Goal: Task Accomplishment & Management: Manage account settings

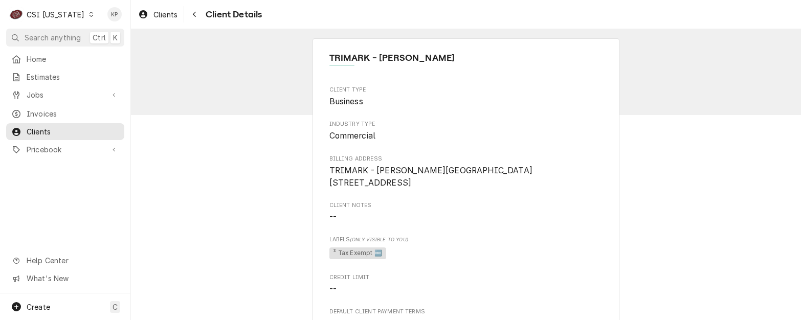
scroll to position [409, 0]
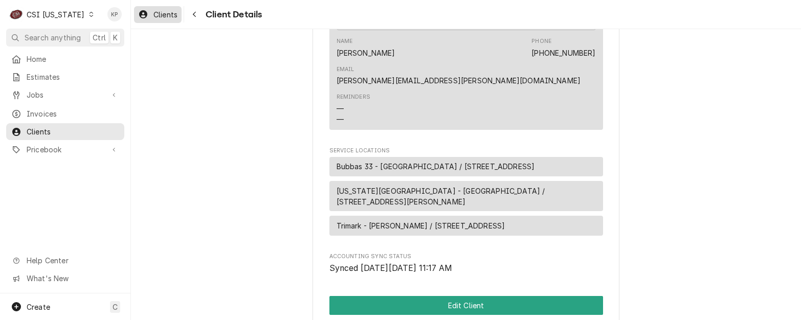
click at [163, 14] on span "Clients" at bounding box center [165, 14] width 24 height 11
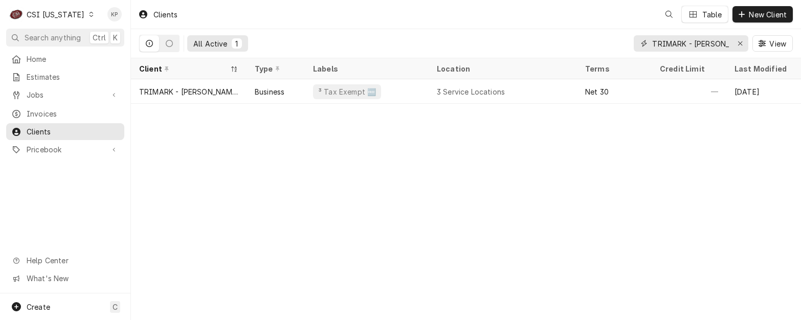
drag, startPoint x: 740, startPoint y: 44, endPoint x: 737, endPoint y: 31, distance: 13.2
click at [739, 44] on icon "Erase input" at bounding box center [740, 43] width 4 height 4
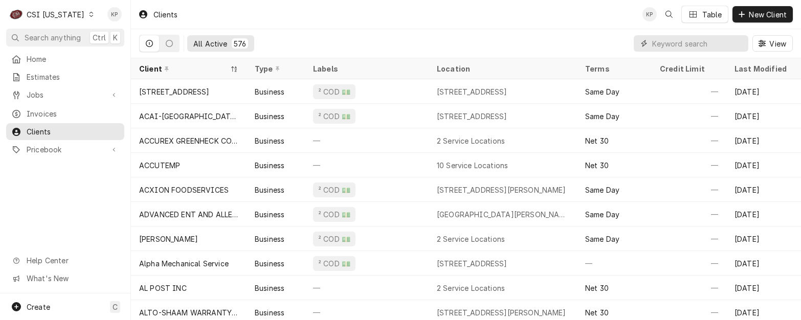
click at [657, 45] on input "Dynamic Content Wrapper" at bounding box center [697, 43] width 91 height 16
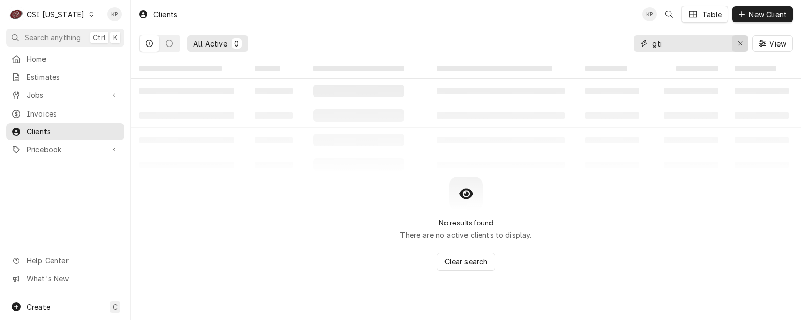
type input "gti"
click at [737, 42] on div "Erase input" at bounding box center [740, 43] width 10 height 10
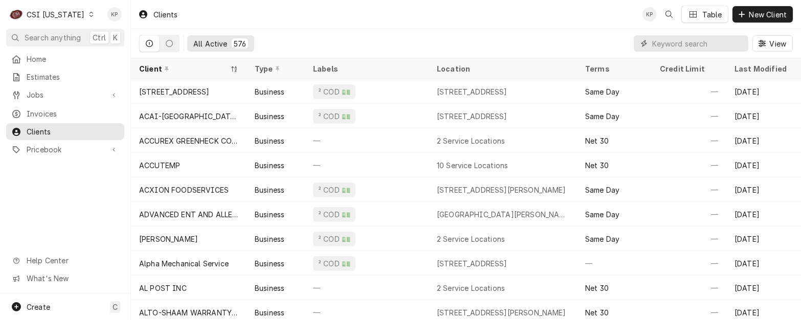
click at [723, 40] on input "Dynamic Content Wrapper" at bounding box center [697, 43] width 91 height 16
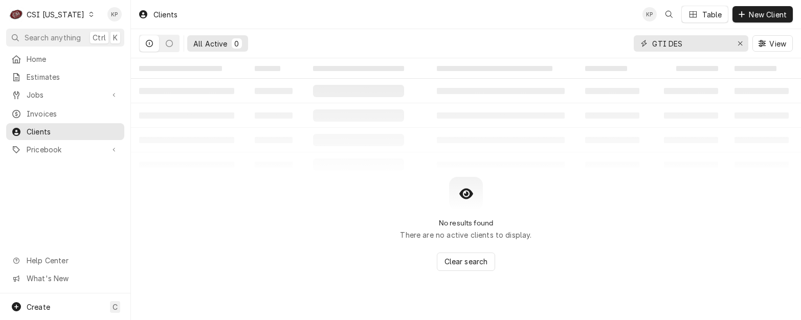
type input "GTI DES"
click at [89, 12] on icon "Dynamic Content Wrapper" at bounding box center [91, 14] width 5 height 5
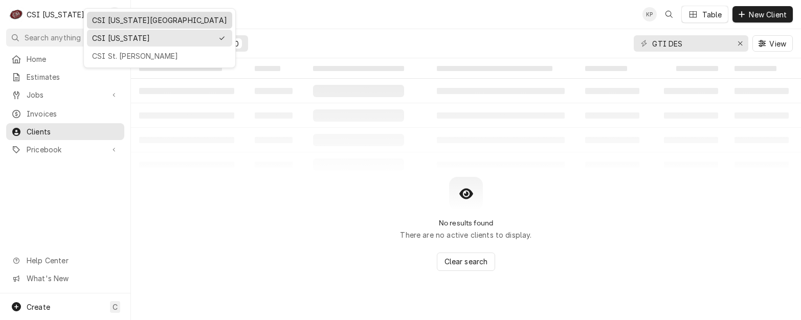
click at [96, 23] on div "CSI [US_STATE][GEOGRAPHIC_DATA]" at bounding box center [159, 20] width 135 height 11
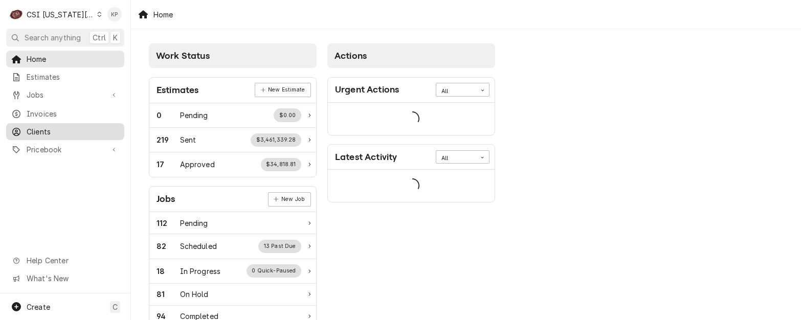
click at [40, 128] on span "Clients" at bounding box center [73, 131] width 93 height 11
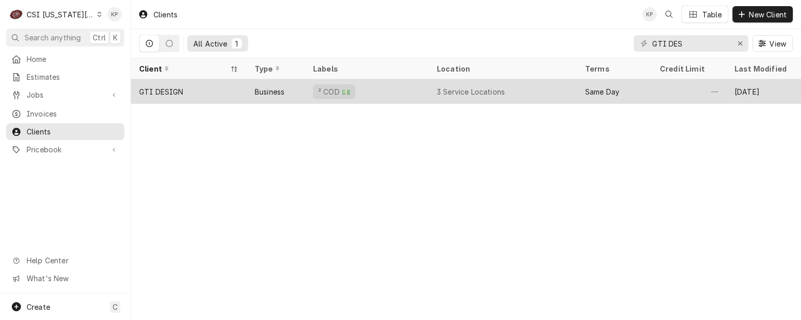
click at [166, 87] on div "GTI DESIGN" at bounding box center [161, 91] width 45 height 11
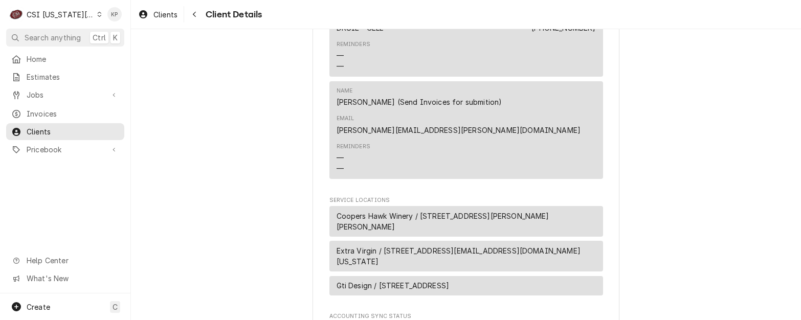
scroll to position [530, 0]
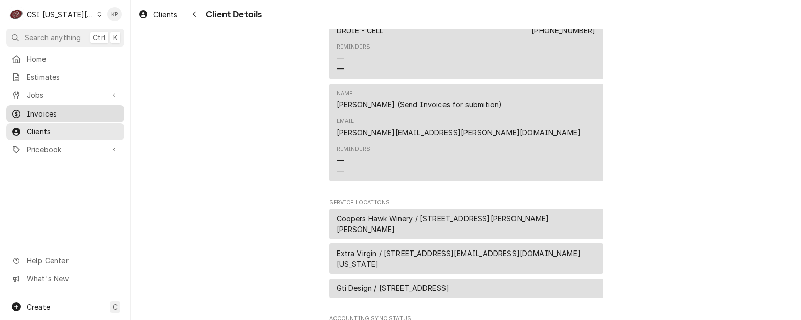
drag, startPoint x: 25, startPoint y: 112, endPoint x: 62, endPoint y: 112, distance: 37.9
click at [25, 112] on div "Invoices" at bounding box center [65, 113] width 108 height 11
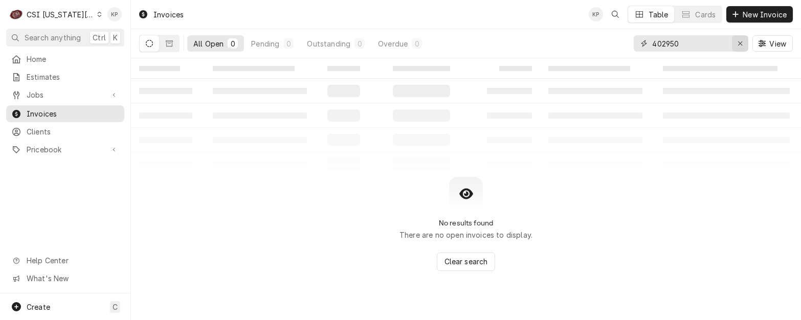
click at [737, 41] on div "Erase input" at bounding box center [740, 43] width 10 height 10
click at [737, 41] on input "Dynamic Content Wrapper" at bounding box center [700, 43] width 96 height 16
click at [685, 42] on input "Dynamic Content Wrapper" at bounding box center [700, 43] width 96 height 16
type input "403511"
click at [97, 16] on icon "Dynamic Content Wrapper" at bounding box center [99, 14] width 5 height 5
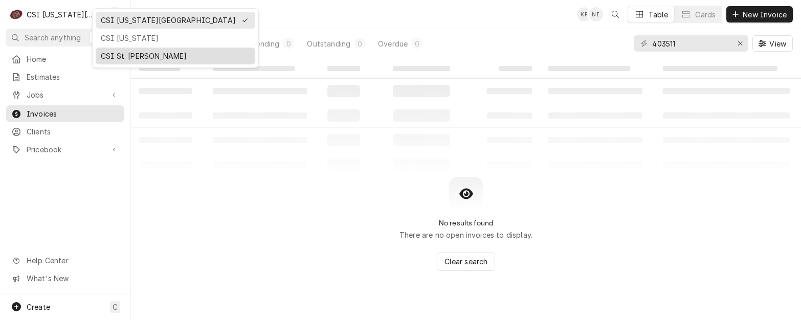
click at [124, 55] on div "CSI St. Louis" at bounding box center [175, 56] width 149 height 11
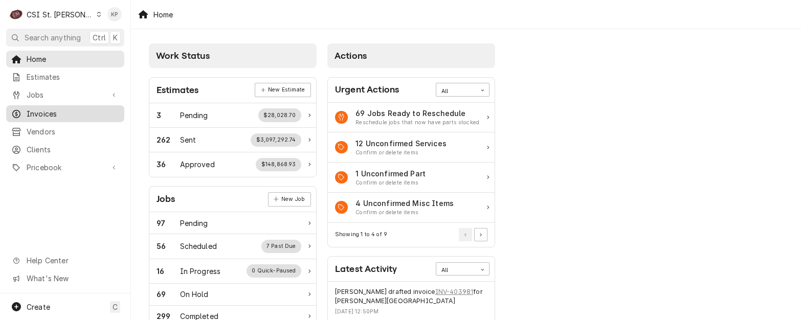
click at [41, 114] on span "Invoices" at bounding box center [73, 113] width 93 height 11
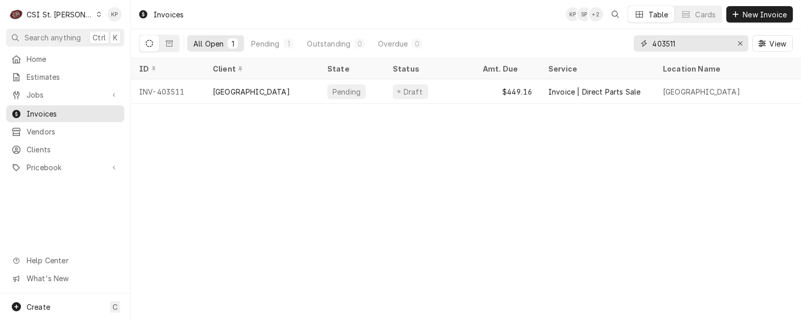
drag, startPoint x: 681, startPoint y: 45, endPoint x: 646, endPoint y: 44, distance: 35.3
click at [646, 44] on div "403511" at bounding box center [691, 43] width 115 height 16
click at [678, 41] on input "403511" at bounding box center [690, 43] width 77 height 16
click at [674, 42] on input "403511" at bounding box center [690, 43] width 77 height 16
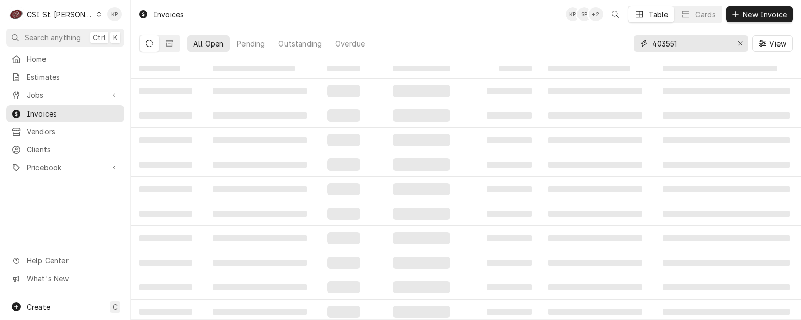
type input "403551"
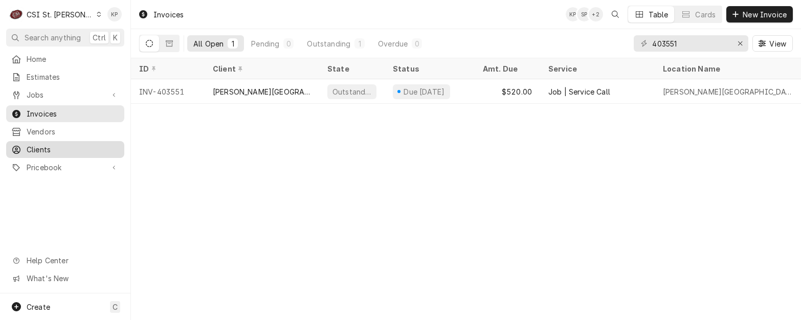
click at [43, 150] on div "Clients" at bounding box center [65, 149] width 114 height 13
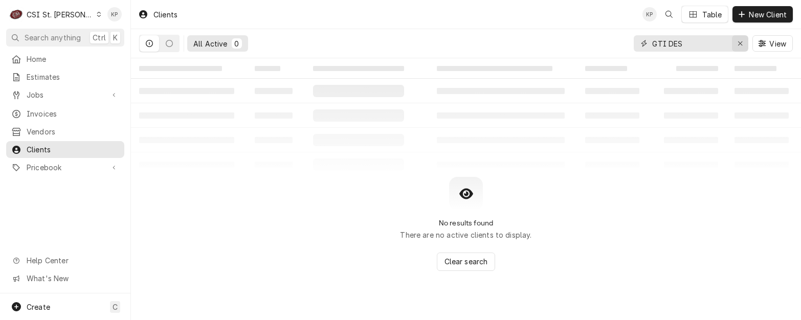
click at [740, 43] on icon "Erase input" at bounding box center [741, 43] width 6 height 7
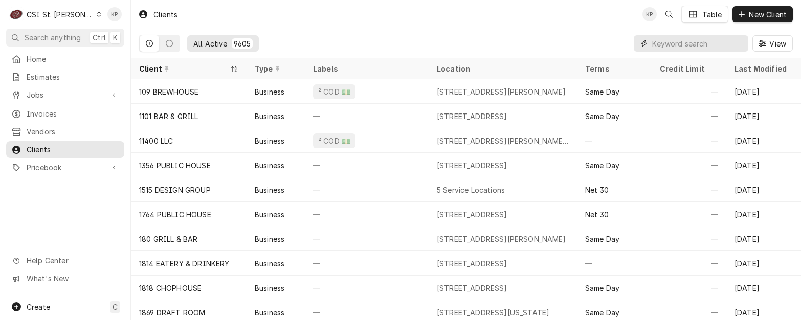
paste input "Clayton Plaza Hotel"
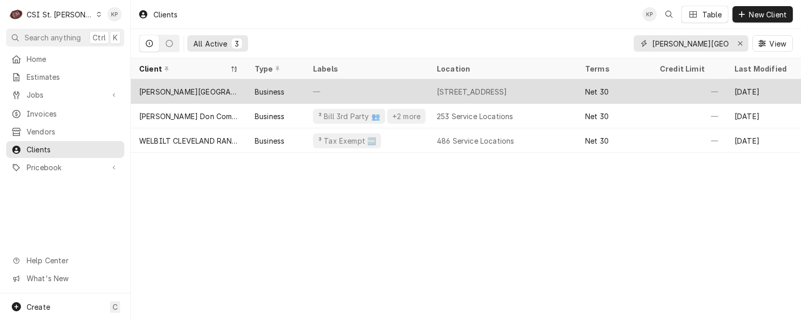
type input "Clayton Plaza Hotel"
click at [192, 92] on div "[PERSON_NAME][GEOGRAPHIC_DATA]" at bounding box center [188, 91] width 99 height 11
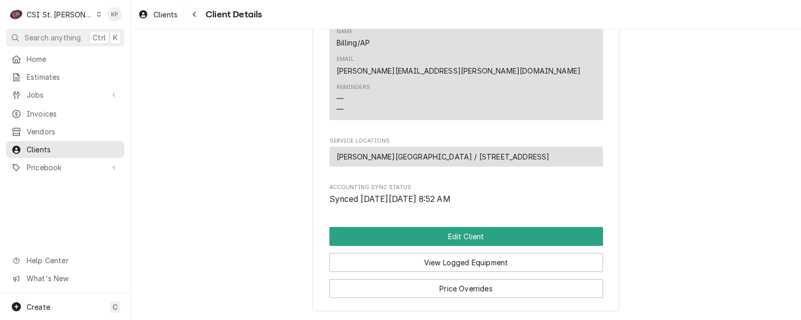
scroll to position [460, 0]
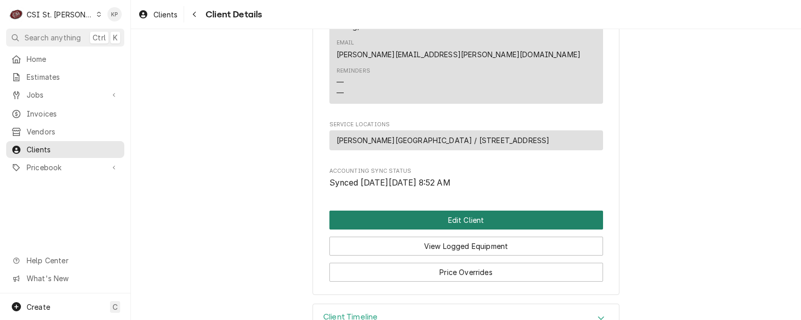
click at [476, 211] on button "Edit Client" at bounding box center [466, 220] width 274 height 19
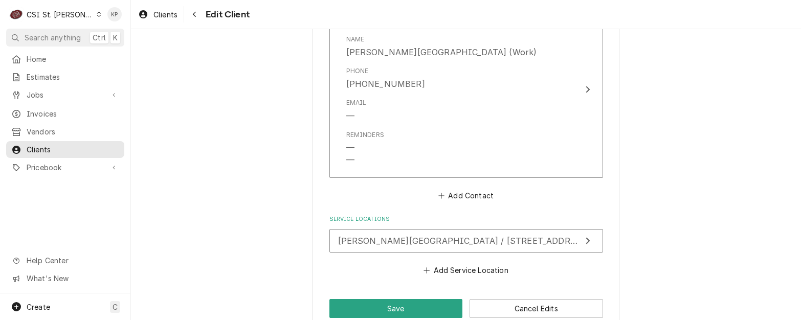
scroll to position [1023, 0]
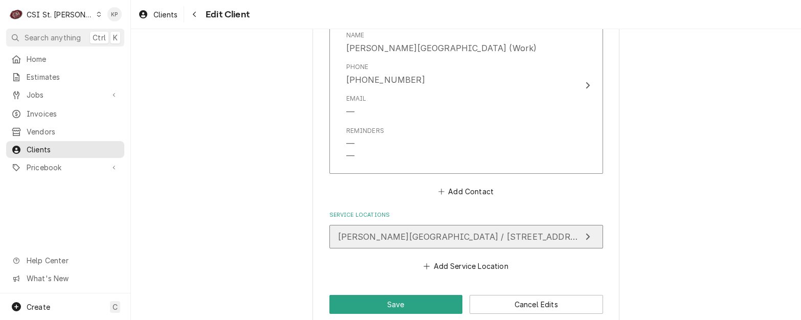
click at [476, 232] on span "Clayton Plaza Hotel / 7750 Carondelet Ave, Clayton, MO 63105" at bounding box center [464, 237] width 252 height 10
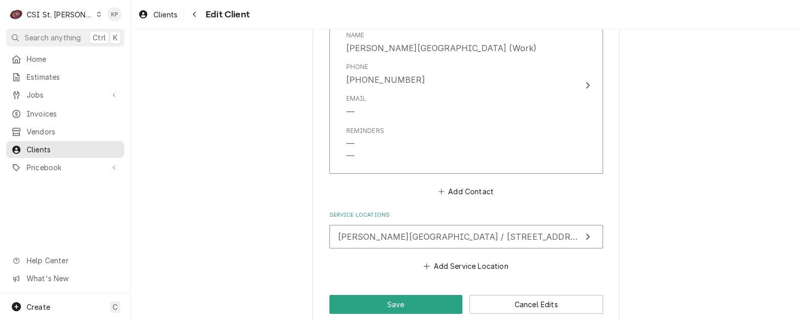
type textarea "x"
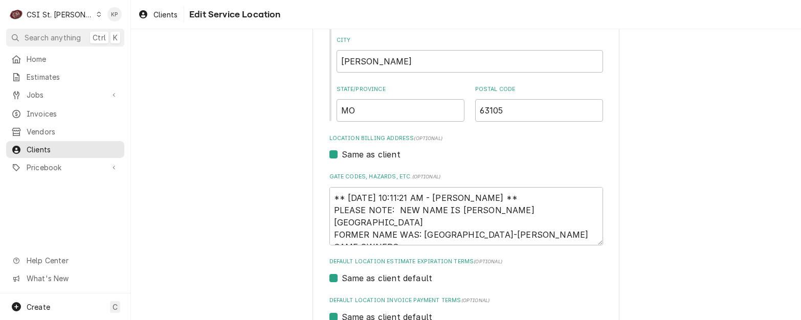
scroll to position [56, 0]
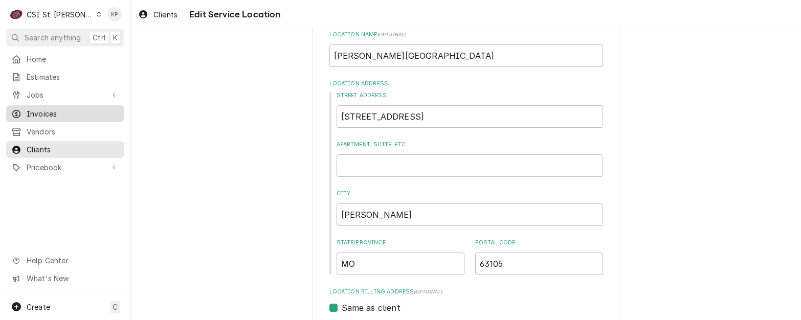
click at [46, 108] on span "Invoices" at bounding box center [73, 113] width 93 height 11
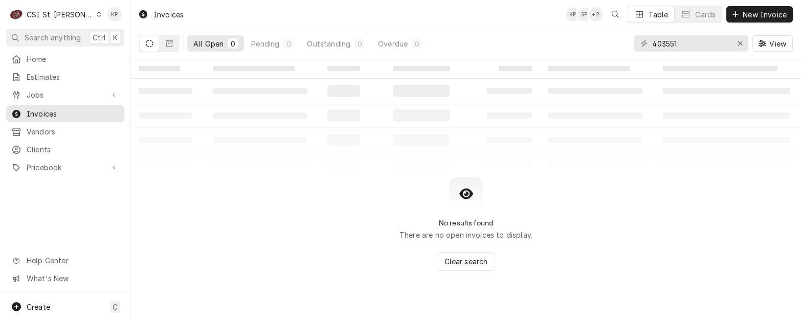
drag, startPoint x: 145, startPoint y: 38, endPoint x: 159, endPoint y: 42, distance: 14.4
click at [147, 39] on button "Dynamic Content Wrapper" at bounding box center [149, 43] width 19 height 16
click at [172, 42] on icon "Dynamic Content Wrapper" at bounding box center [169, 43] width 7 height 6
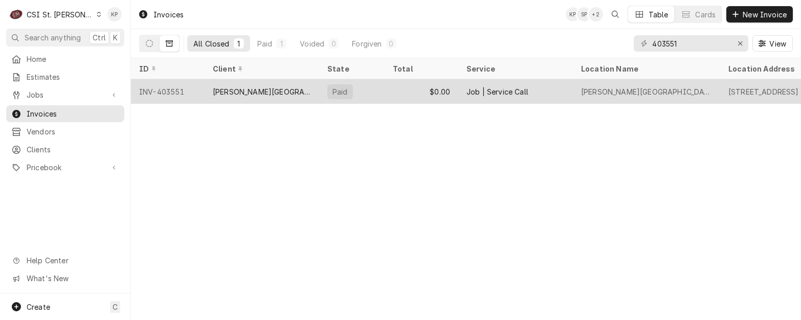
click at [175, 88] on div "INV-403551" at bounding box center [168, 91] width 74 height 25
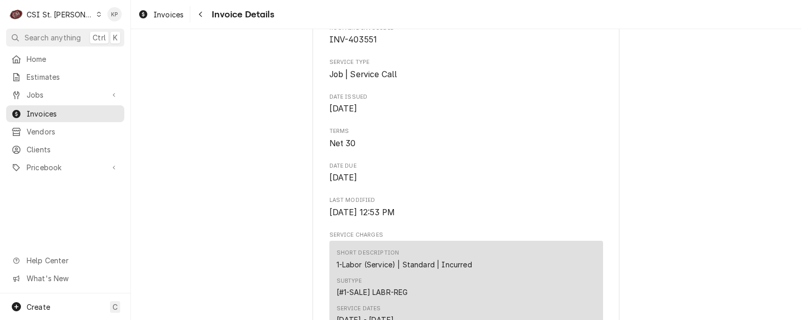
scroll to position [307, 0]
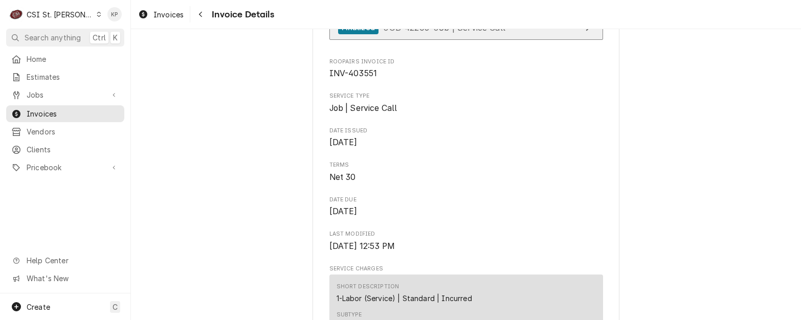
click at [363, 35] on div "Finalized" at bounding box center [358, 28] width 40 height 14
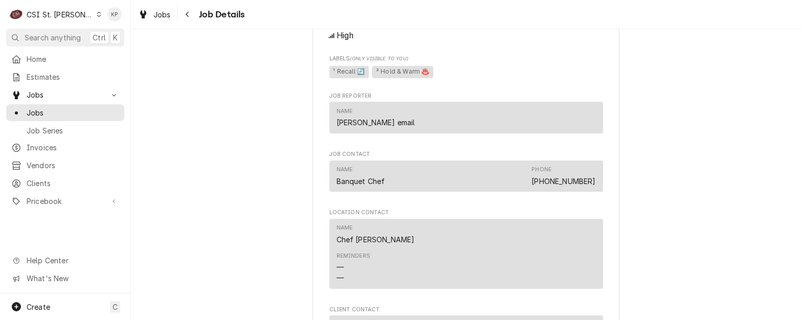
scroll to position [818, 0]
drag, startPoint x: 37, startPoint y: 176, endPoint x: 54, endPoint y: 142, distance: 38.2
click at [37, 178] on span "Clients" at bounding box center [73, 183] width 93 height 11
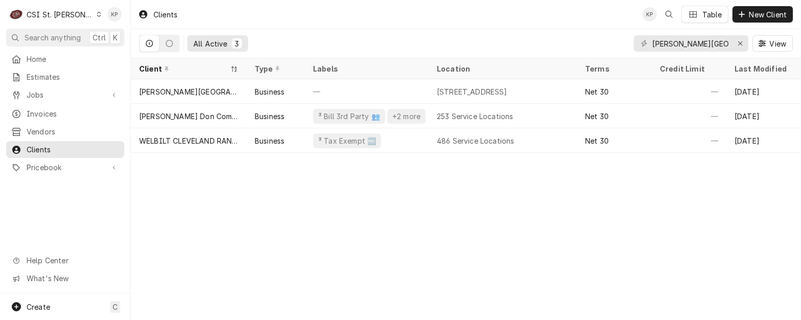
click at [97, 16] on icon "Dynamic Content Wrapper" at bounding box center [99, 14] width 5 height 5
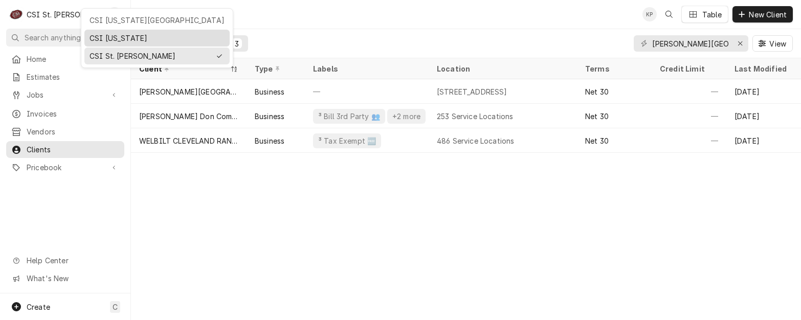
click at [96, 36] on div "CSI [US_STATE]" at bounding box center [157, 38] width 135 height 11
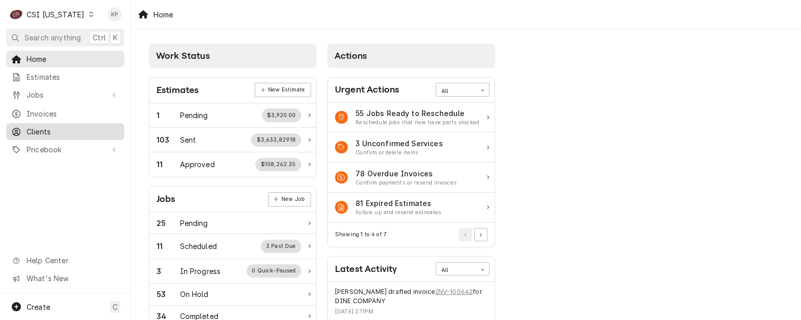
click at [29, 126] on span "Clients" at bounding box center [73, 131] width 93 height 11
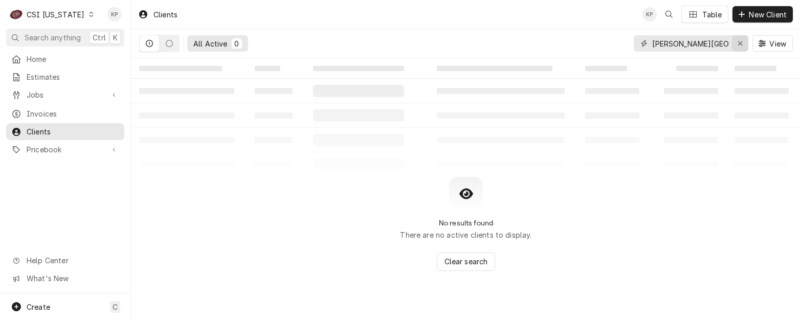
click at [738, 45] on icon "Erase input" at bounding box center [741, 43] width 6 height 7
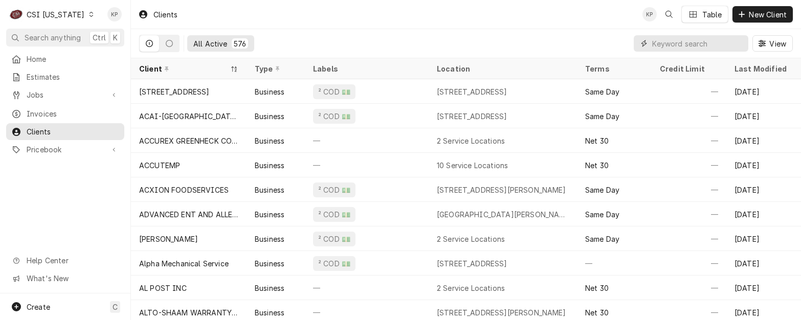
paste input "PRATICA PRODUCTS"
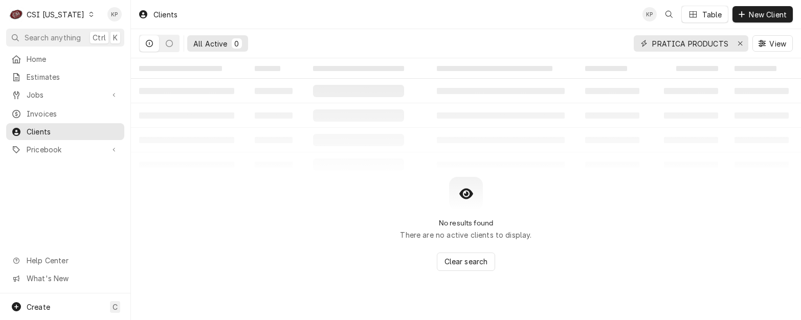
type input "PRATICA PRODUCTS"
click at [89, 13] on icon "Dynamic Content Wrapper" at bounding box center [91, 14] width 4 height 5
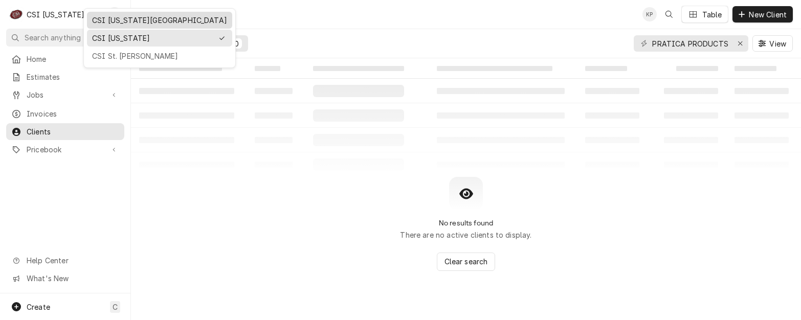
click at [100, 17] on div "CSI [US_STATE][GEOGRAPHIC_DATA]" at bounding box center [159, 20] width 135 height 11
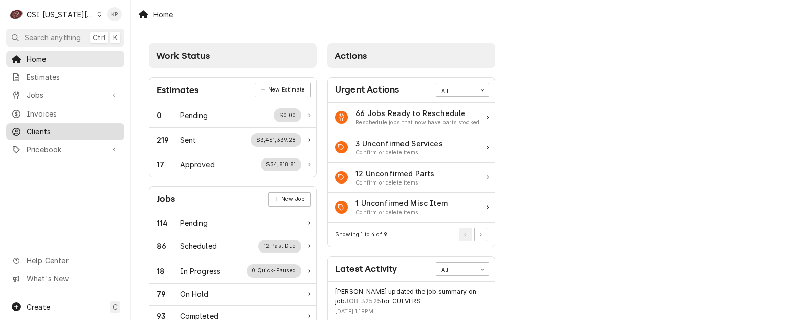
click at [45, 127] on span "Clients" at bounding box center [73, 131] width 93 height 11
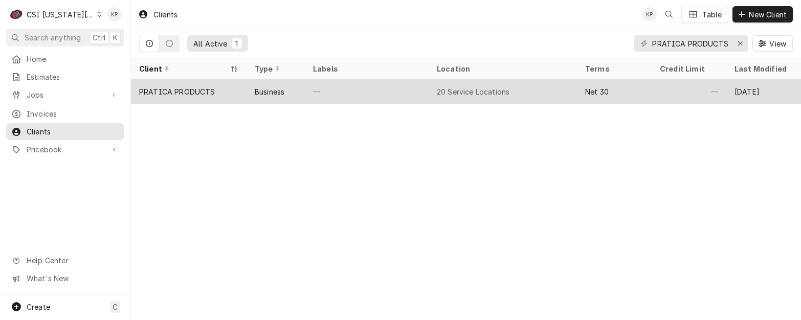
click at [193, 92] on div "PRATICA PRODUCTS" at bounding box center [177, 91] width 76 height 11
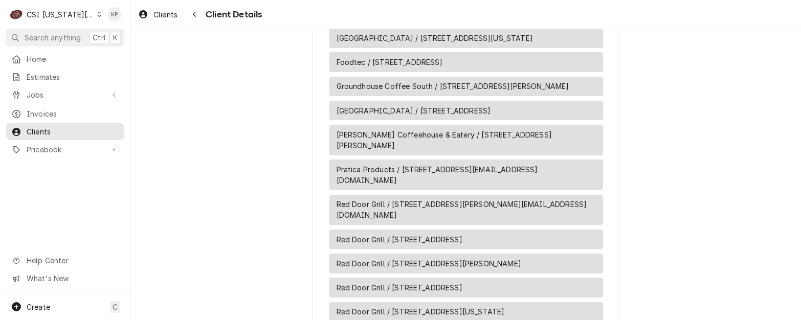
scroll to position [1330, 0]
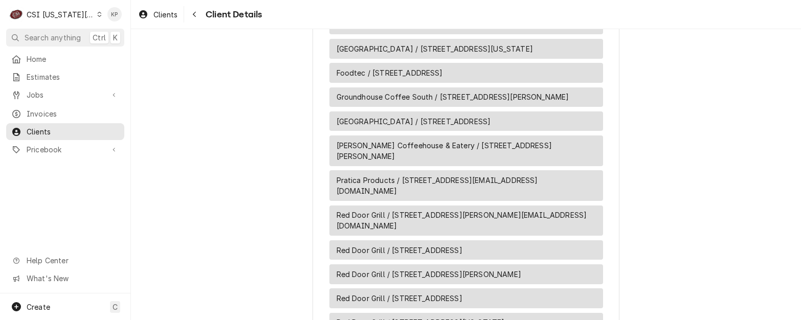
click at [445, 175] on span "Pratica Products / [STREET_ADDRESS][EMAIL_ADDRESS][DOMAIN_NAME]" at bounding box center [466, 185] width 259 height 21
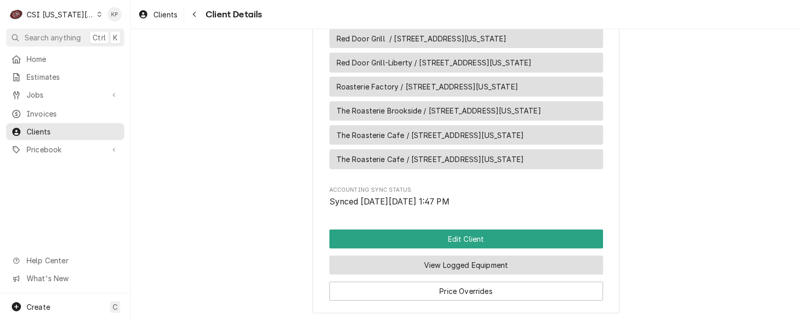
scroll to position [1673, 0]
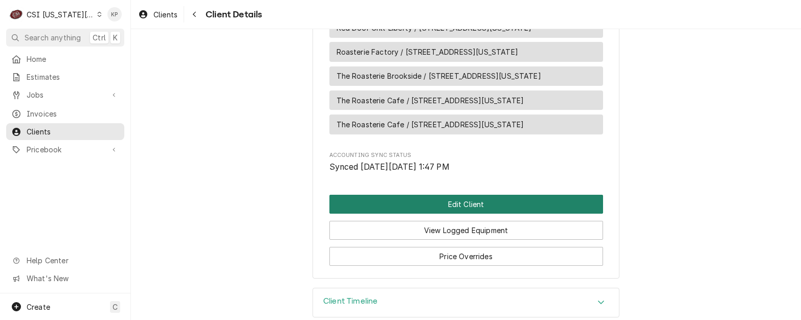
click at [460, 195] on button "Edit Client" at bounding box center [466, 204] width 274 height 19
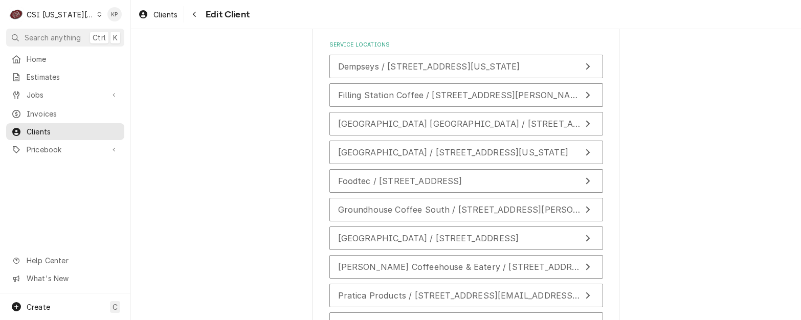
scroll to position [2198, 0]
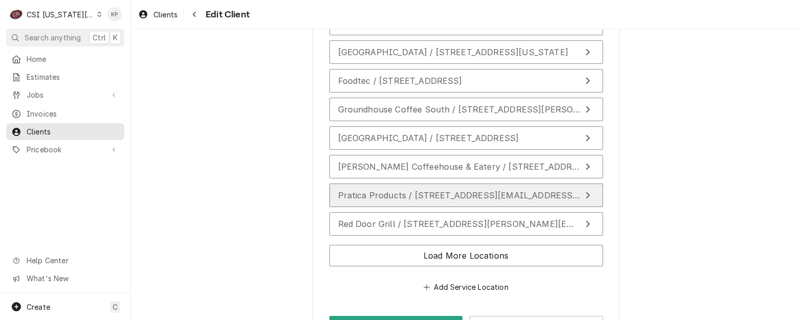
click at [418, 190] on span "Pratica Products / [STREET_ADDRESS][EMAIL_ADDRESS][DOMAIN_NAME]" at bounding box center [493, 195] width 311 height 10
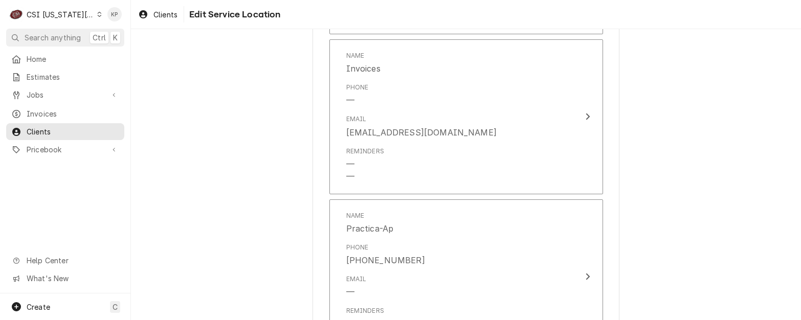
scroll to position [1381, 0]
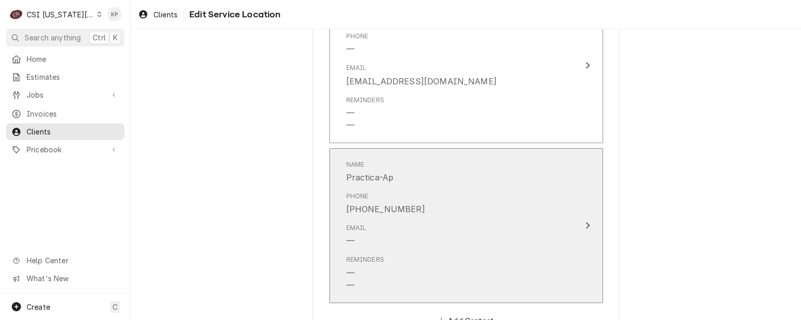
drag, startPoint x: 411, startPoint y: 205, endPoint x: 366, endPoint y: 208, distance: 45.2
click at [366, 208] on div "Phone [PHONE_NUMBER]" at bounding box center [455, 204] width 218 height 32
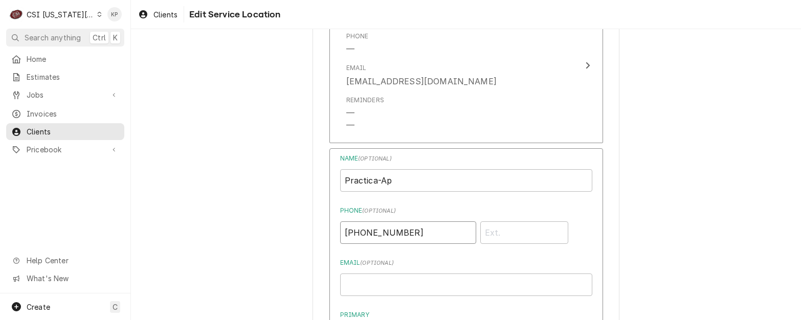
drag, startPoint x: 408, startPoint y: 232, endPoint x: 341, endPoint y: 232, distance: 67.0
click at [341, 232] on input "[PHONE_NUMBER]" at bounding box center [408, 232] width 136 height 23
drag, startPoint x: 397, startPoint y: 178, endPoint x: 396, endPoint y: 183, distance: 5.3
click at [397, 178] on input "Practica-Ap" at bounding box center [466, 180] width 252 height 23
drag, startPoint x: 395, startPoint y: 183, endPoint x: 340, endPoint y: 180, distance: 55.9
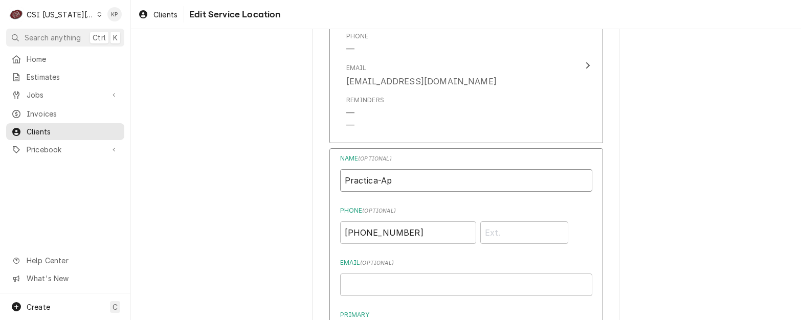
click at [340, 180] on input "Practica-Ap" at bounding box center [466, 180] width 252 height 23
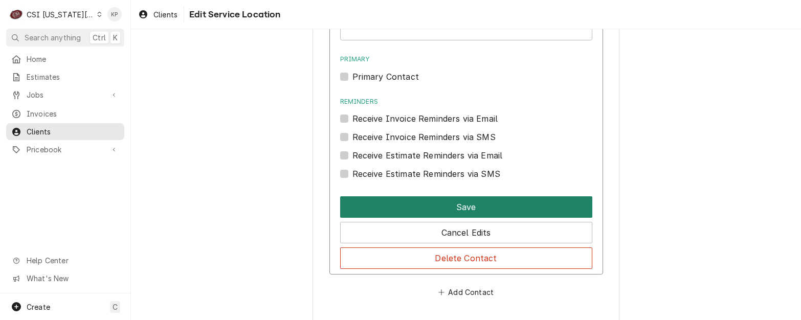
click at [395, 202] on button "Save" at bounding box center [466, 206] width 252 height 21
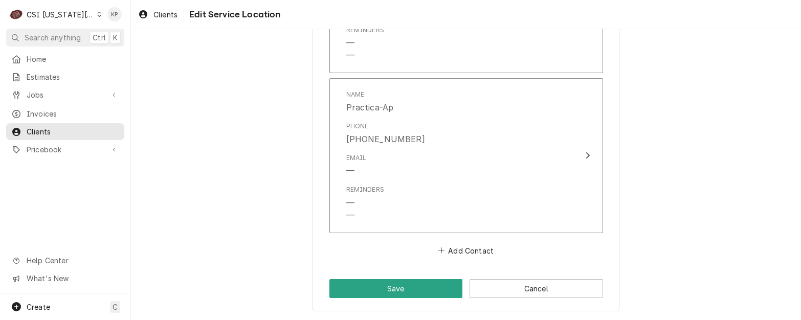
scroll to position [1451, 0]
click at [413, 284] on button "Save" at bounding box center [396, 288] width 134 height 19
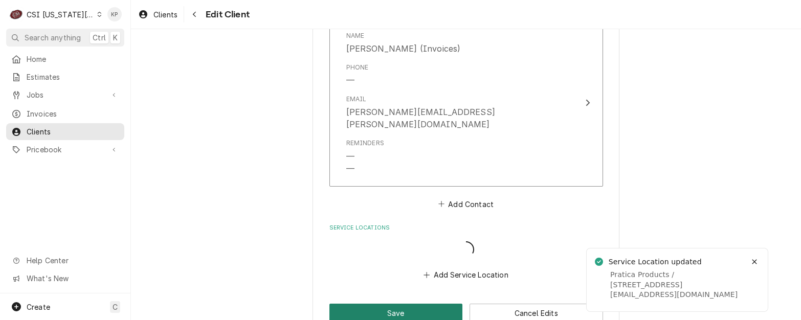
scroll to position [1902, 0]
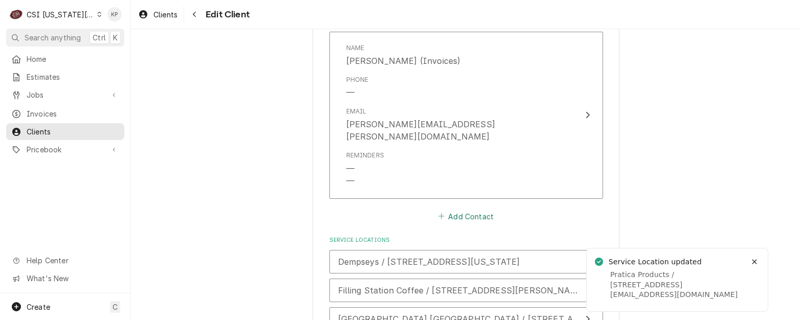
click at [465, 209] on button "Add Contact" at bounding box center [465, 216] width 59 height 14
type textarea "x"
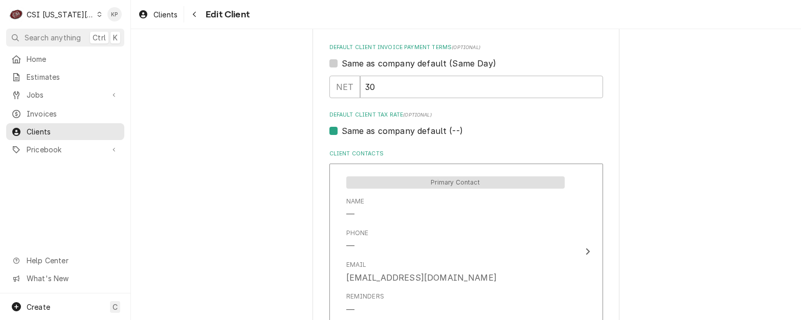
scroll to position [1177, 0]
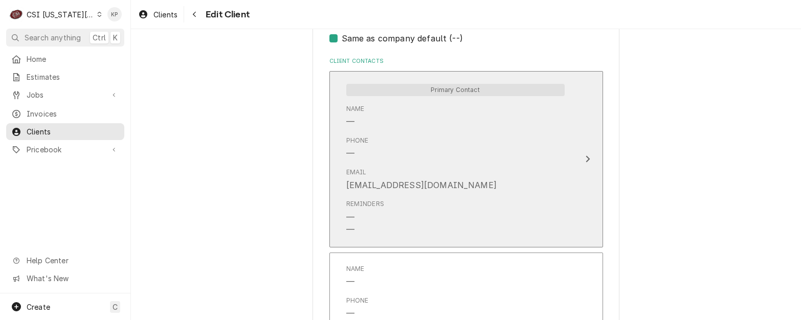
click at [462, 157] on div "Phone —" at bounding box center [455, 148] width 218 height 32
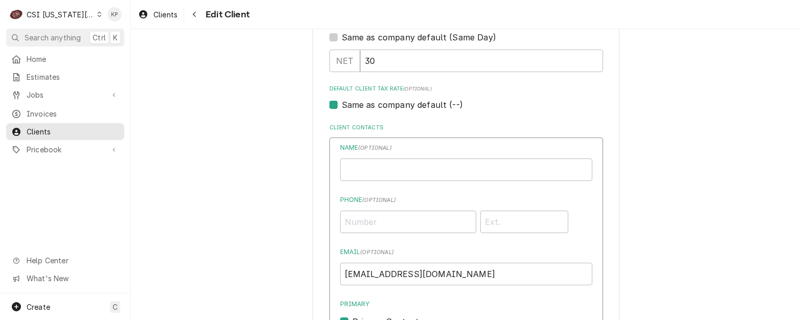
scroll to position [1074, 0]
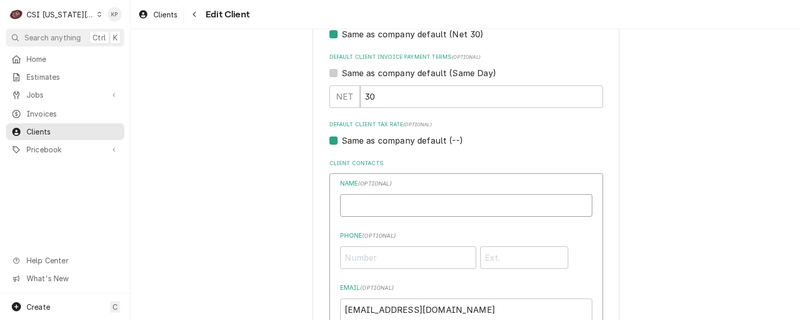
click at [365, 207] on input "Business Name" at bounding box center [466, 205] width 252 height 23
paste input "Practica-Ap"
type input "Practica-Ap"
click at [370, 261] on input "Phone ( optional )" at bounding box center [408, 258] width 136 height 23
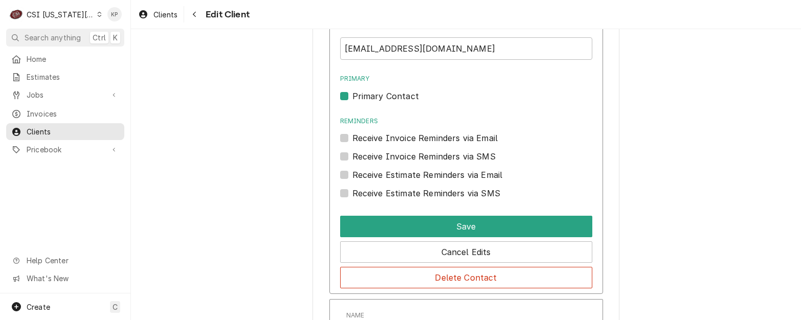
scroll to position [1330, 0]
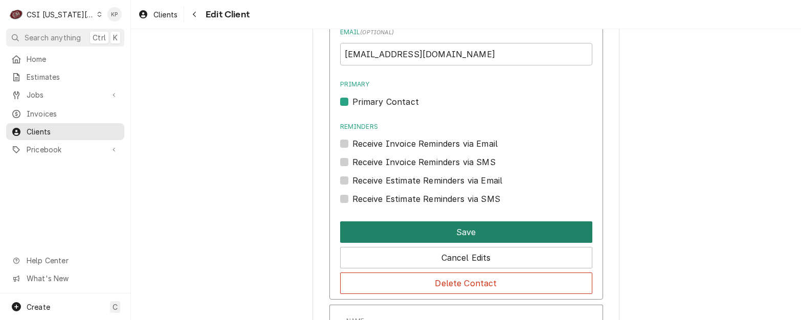
type input "[PHONE_NUMBER]"
click at [414, 230] on button "Save" at bounding box center [466, 231] width 252 height 21
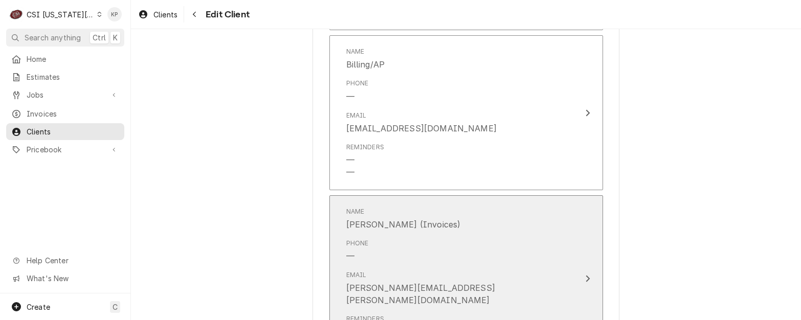
scroll to position [2540, 0]
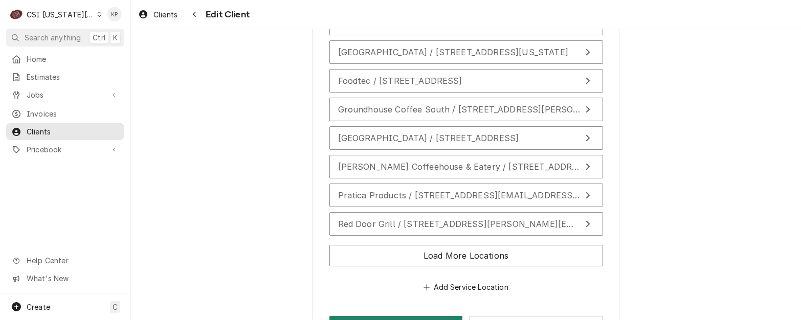
click at [405, 316] on button "Save" at bounding box center [396, 325] width 134 height 19
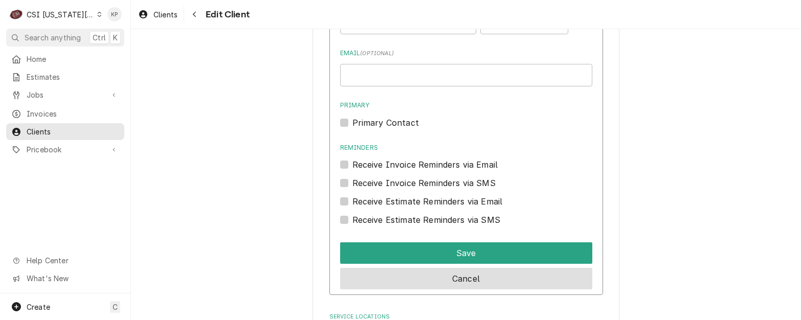
click at [425, 268] on button "Cancel" at bounding box center [466, 278] width 252 height 21
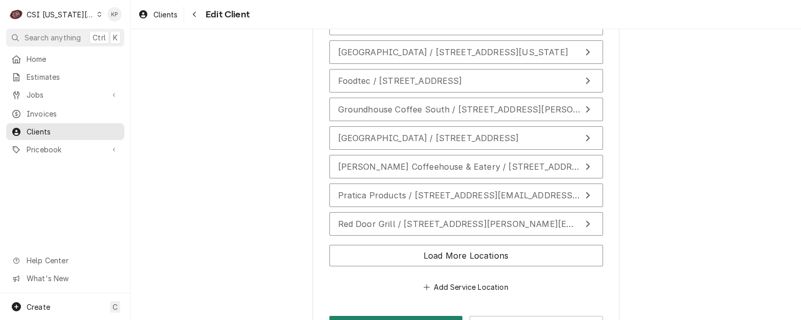
click at [418, 316] on button "Save" at bounding box center [396, 325] width 134 height 19
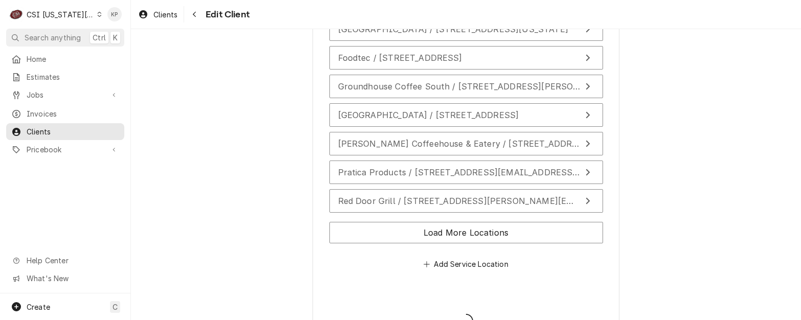
scroll to position [2198, 0]
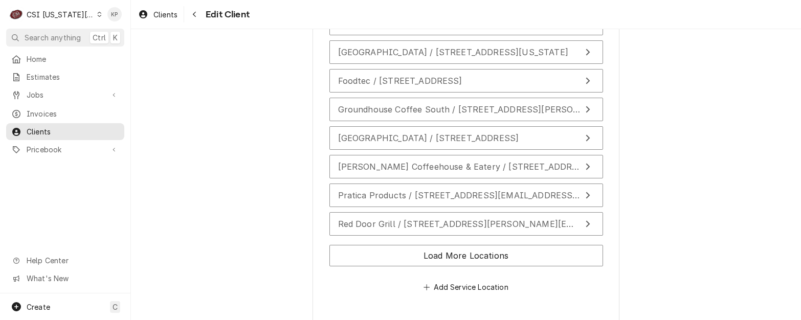
type textarea "x"
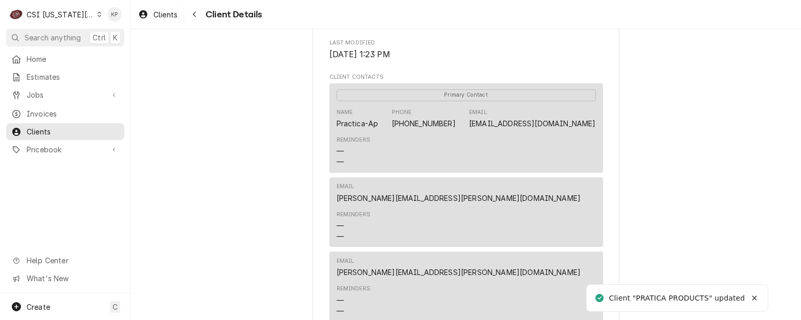
scroll to position [767, 0]
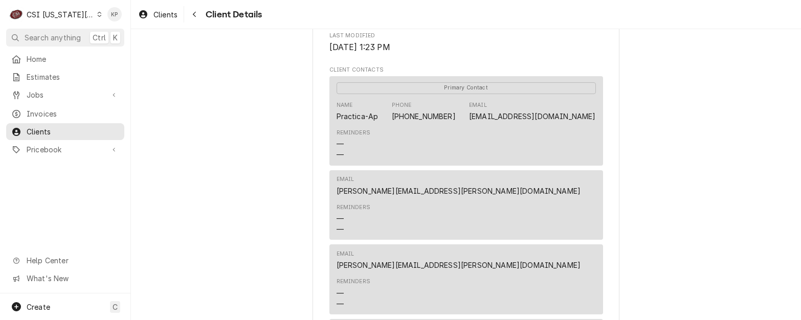
click at [602, 13] on div "Clients Client Details" at bounding box center [466, 14] width 670 height 29
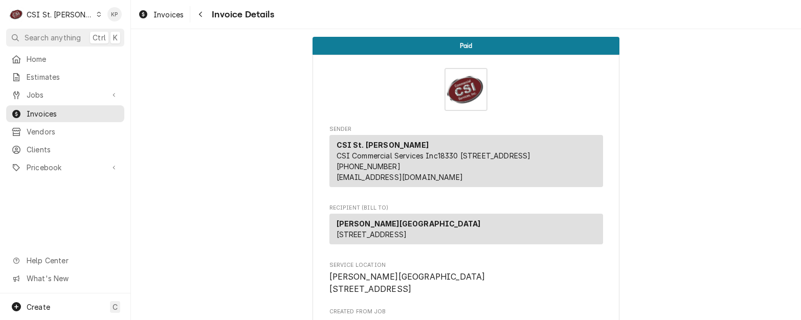
scroll to position [307, 0]
